Goal: Information Seeking & Learning: Learn about a topic

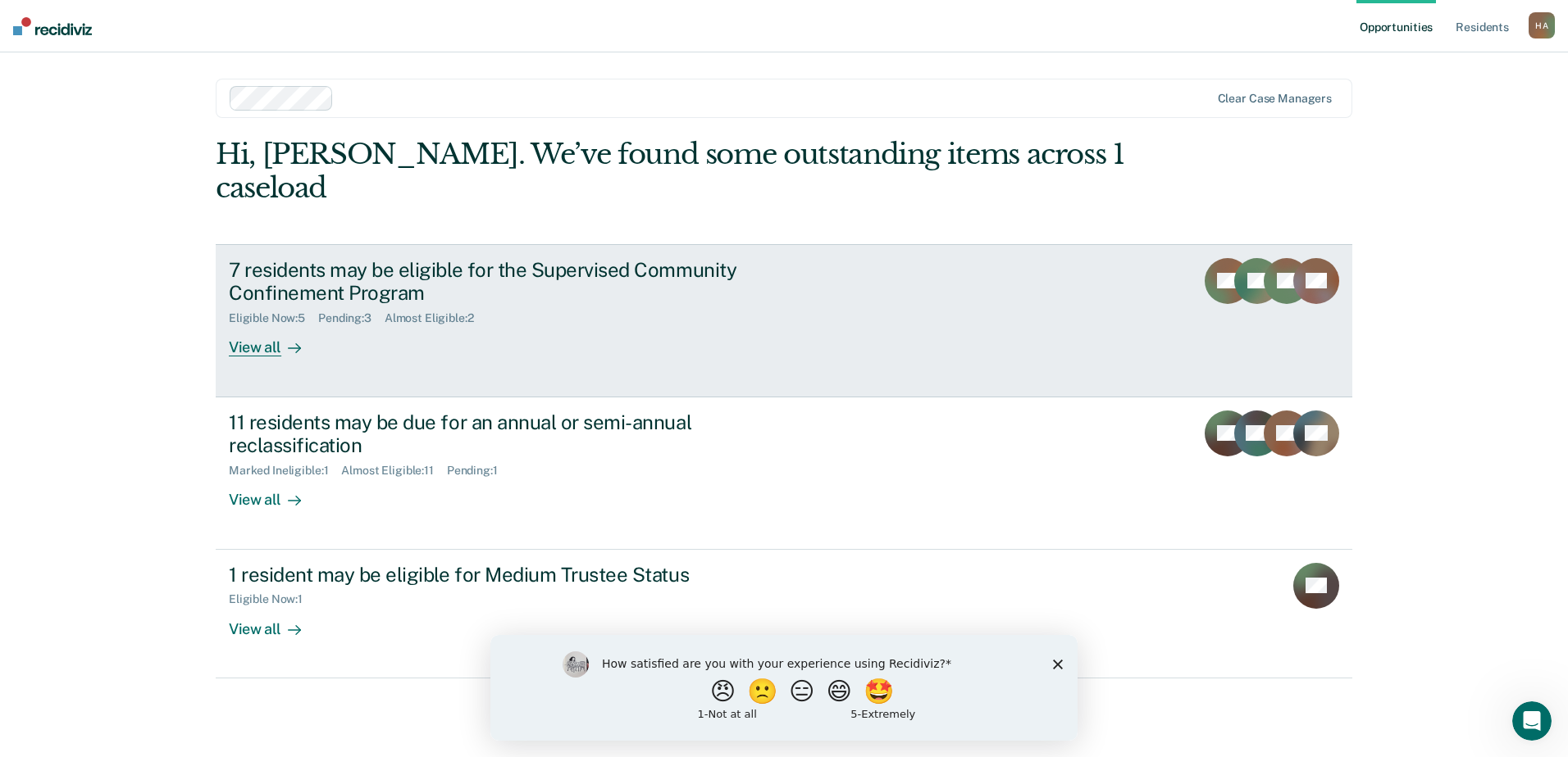
click at [328, 293] on div "7 residents may be eligible for the Supervised Community Confinement Program El…" at bounding box center [535, 308] width 614 height 100
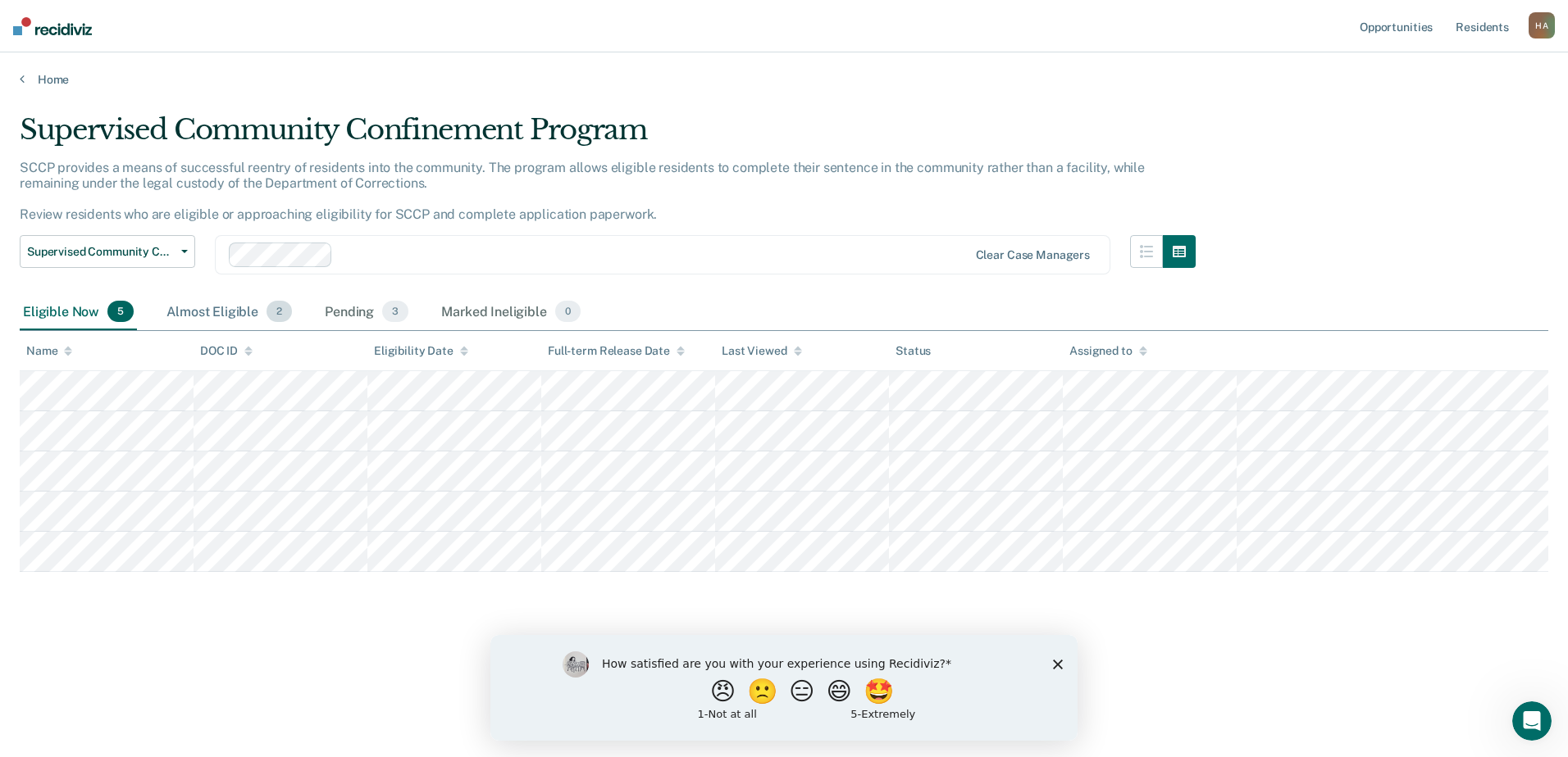
click at [193, 311] on div "Almost Eligible 2" at bounding box center [229, 312] width 132 height 36
